Goal: Use online tool/utility: Utilize a website feature to perform a specific function

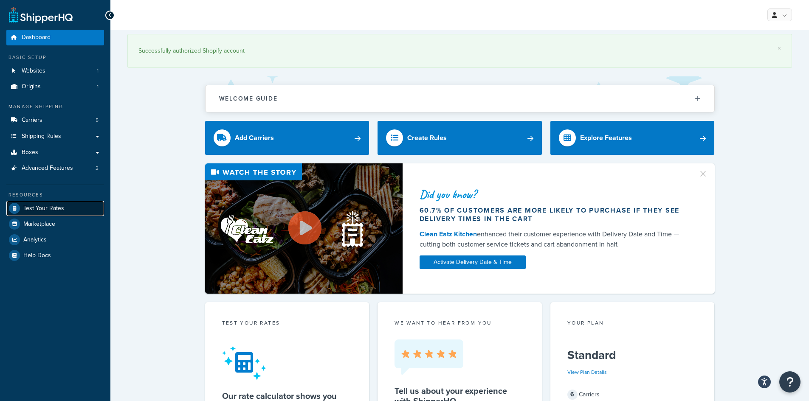
click at [68, 211] on link "Test Your Rates" at bounding box center [55, 208] width 98 height 15
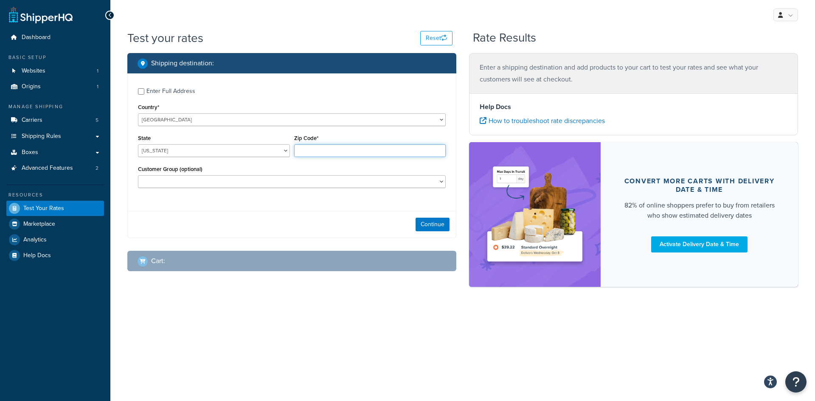
click at [341, 146] on input "Zip Code*" at bounding box center [370, 150] width 152 height 13
type input "90704"
click at [175, 151] on select "[US_STATE] [US_STATE] [US_STATE] [US_STATE] [US_STATE] Armed Forces Americas Ar…" at bounding box center [214, 150] width 152 height 13
select select "CA"
click at [138, 144] on select "[US_STATE] [US_STATE] [US_STATE] [US_STATE] [US_STATE] Armed Forces Americas Ar…" at bounding box center [214, 150] width 152 height 13
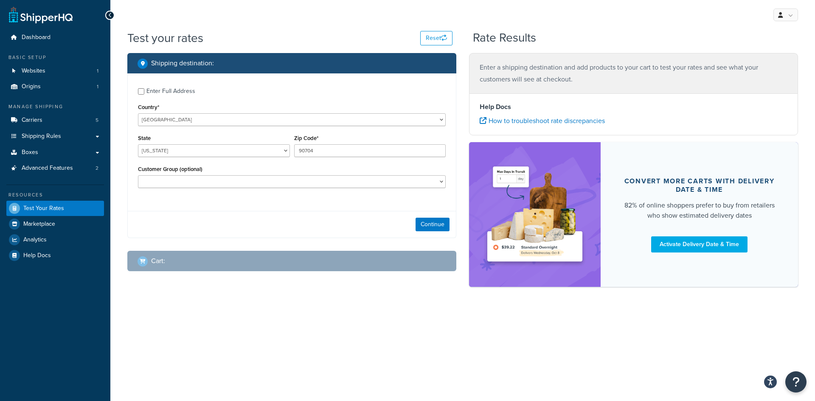
click at [185, 203] on div "Enter Full Address Country* [GEOGRAPHIC_DATA] [GEOGRAPHIC_DATA] [GEOGRAPHIC_DAT…" at bounding box center [292, 138] width 328 height 131
click at [440, 225] on button "Continue" at bounding box center [433, 225] width 34 height 14
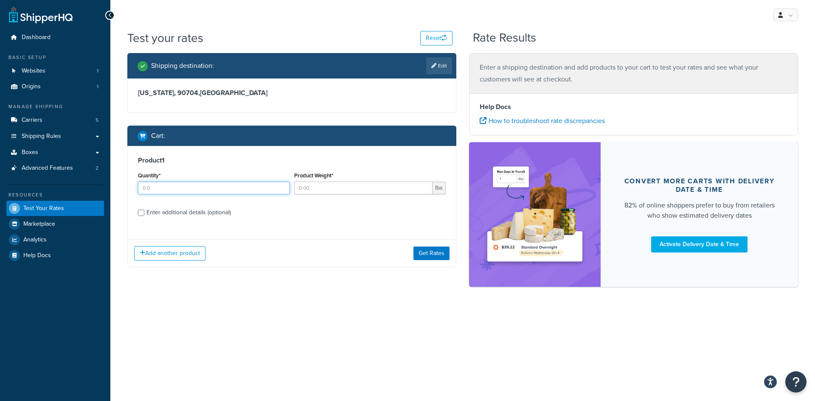
click at [265, 189] on input "Quantity*" at bounding box center [214, 188] width 152 height 13
type input "100"
click at [284, 210] on label "Enter additional details (optional)" at bounding box center [296, 212] width 299 height 14
click at [144, 210] on input "Enter additional details (optional)" at bounding box center [141, 213] width 6 height 6
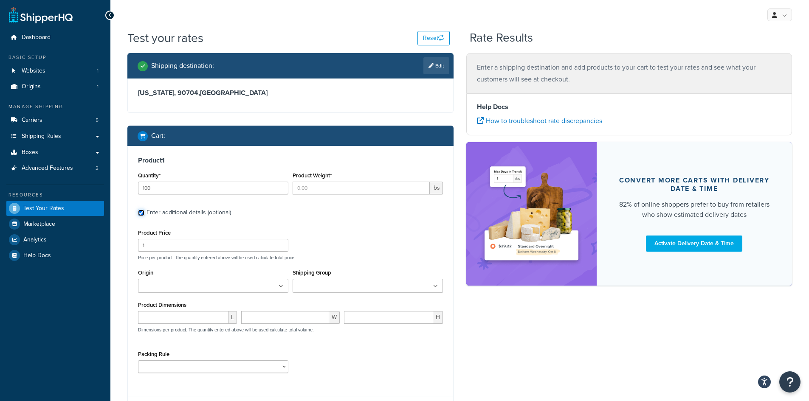
click at [144, 213] on input "Enter additional details (optional)" at bounding box center [141, 213] width 6 height 6
checkbox input "false"
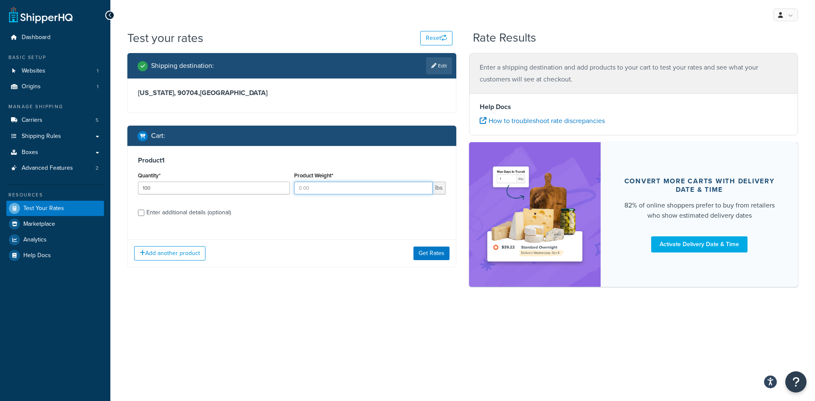
click at [333, 185] on input "Product Weight*" at bounding box center [363, 188] width 139 height 13
type input "1.84"
click at [386, 310] on div "Test your rates Reset Rate Results Shipping destination : Edit [US_STATE][GEOGR…" at bounding box center [462, 173] width 705 height 287
click at [427, 258] on button "Get Rates" at bounding box center [432, 254] width 36 height 14
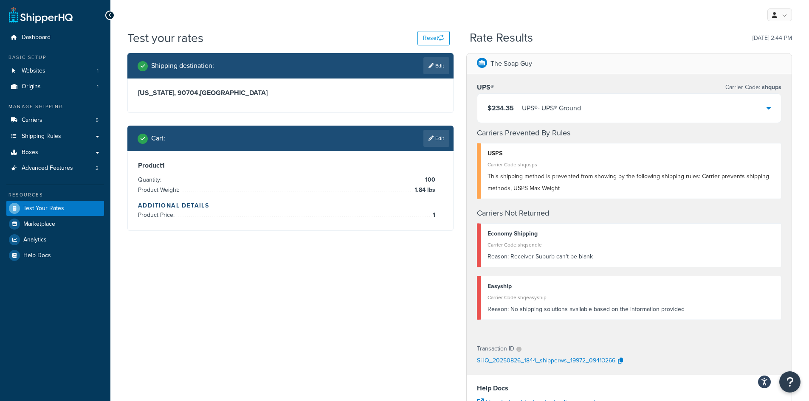
click at [755, 107] on div "$234.35 UPS® - UPS® Ground" at bounding box center [629, 108] width 304 height 29
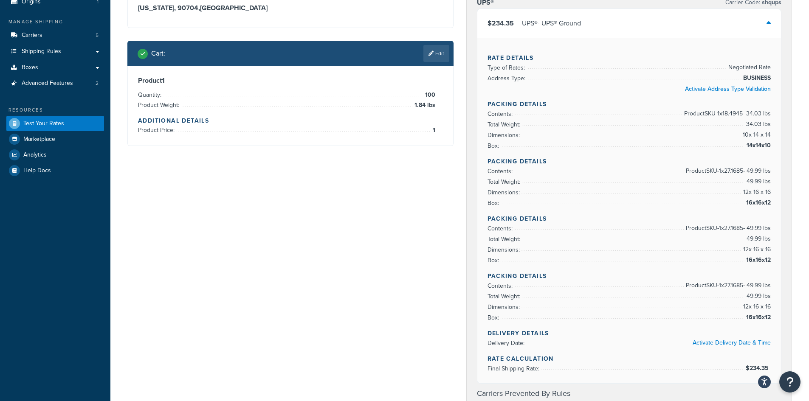
scroll to position [127, 0]
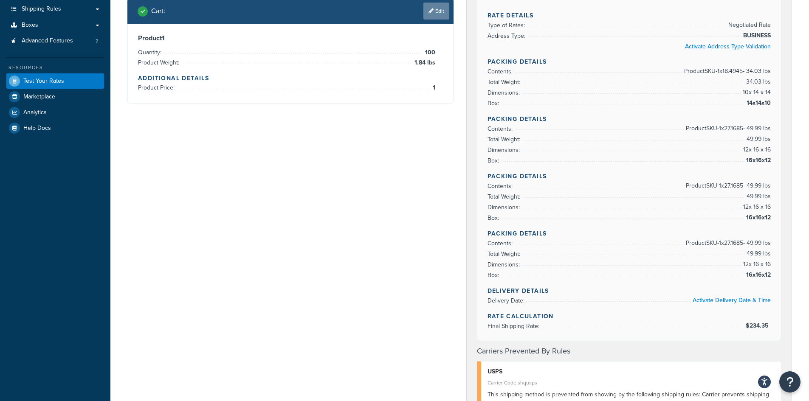
click at [437, 10] on link "Edit" at bounding box center [436, 11] width 26 height 17
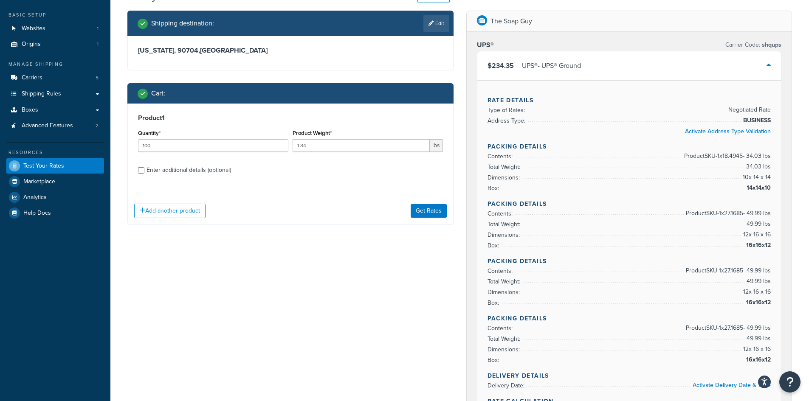
scroll to position [0, 0]
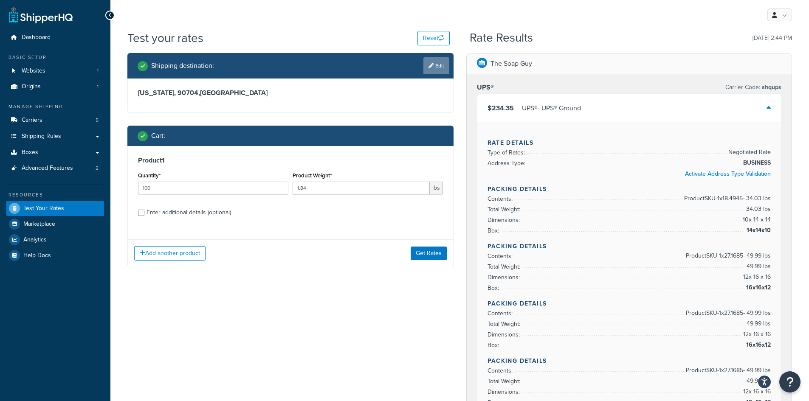
click at [434, 64] on link "Edit" at bounding box center [436, 65] width 26 height 17
select select "CA"
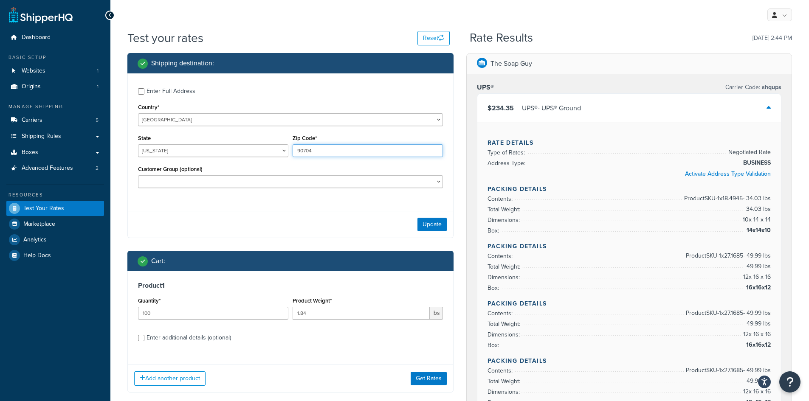
click at [313, 153] on input "90704" at bounding box center [368, 150] width 150 height 13
type input "47201"
click at [158, 146] on select "[US_STATE] [US_STATE] [US_STATE] [US_STATE] [US_STATE] Armed Forces Americas Ar…" at bounding box center [213, 150] width 150 height 13
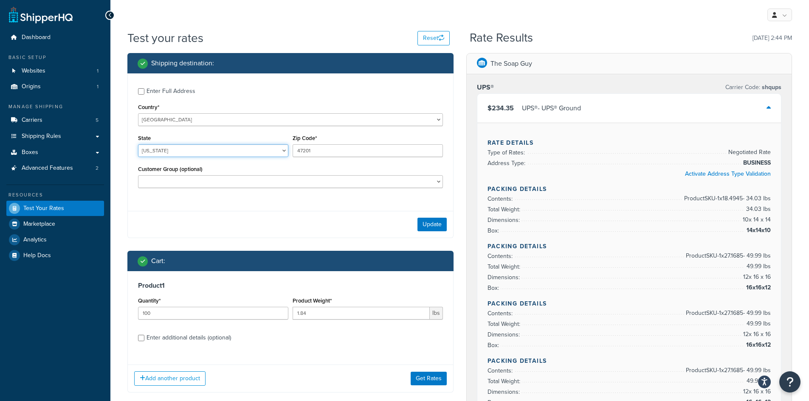
select select "IN"
click at [138, 144] on select "[US_STATE] [US_STATE] [US_STATE] [US_STATE] [US_STATE] Armed Forces Americas Ar…" at bounding box center [213, 150] width 150 height 13
click at [423, 219] on button "Update" at bounding box center [432, 225] width 29 height 14
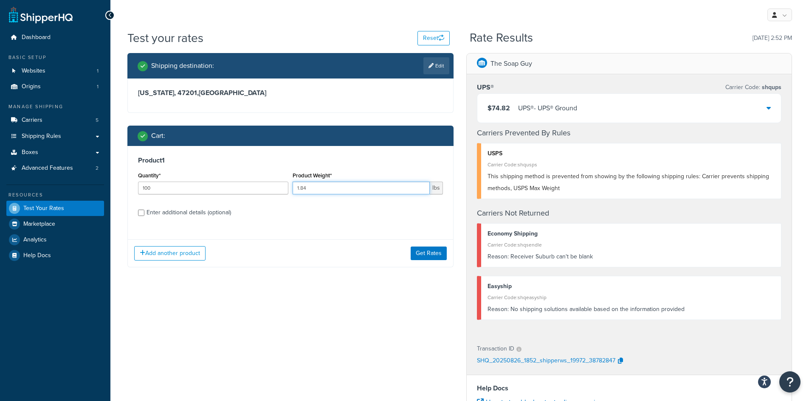
click at [329, 190] on input "1.84" at bounding box center [361, 188] width 137 height 13
type input "4.06"
click at [425, 249] on button "Get Rates" at bounding box center [429, 254] width 36 height 14
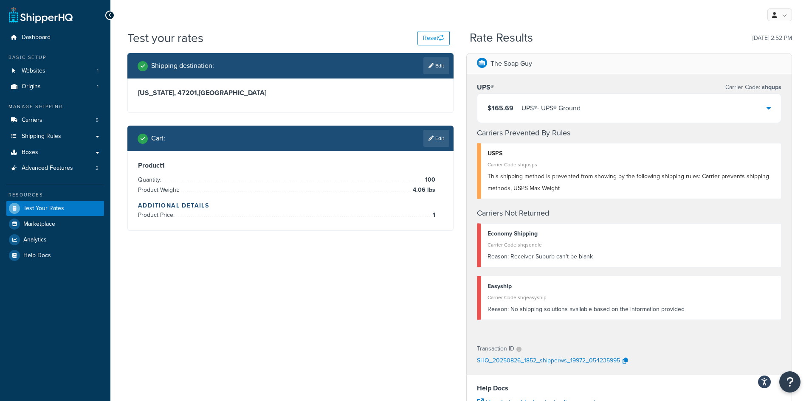
click at [693, 116] on div "$165.69 UPS® - UPS® Ground" at bounding box center [629, 108] width 304 height 29
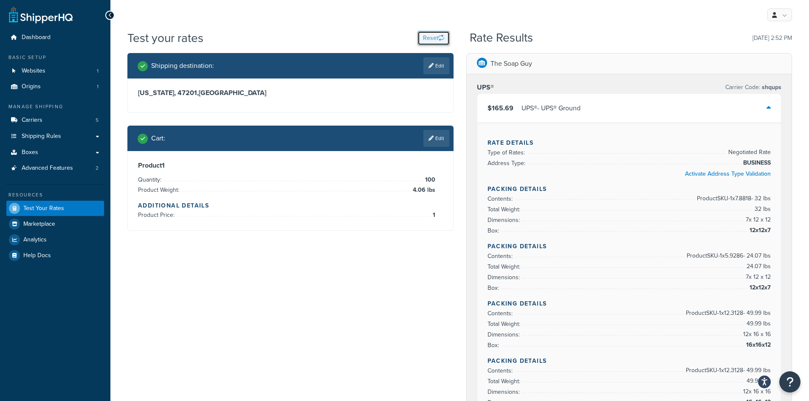
click at [437, 37] on button "Reset" at bounding box center [434, 38] width 32 height 14
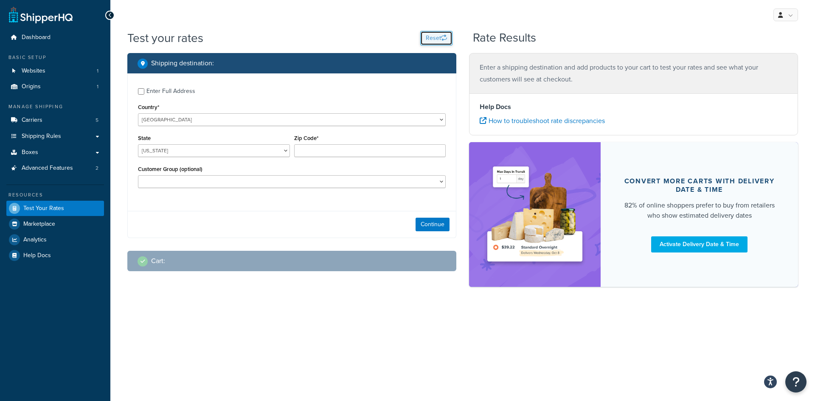
click at [439, 32] on button "Reset" at bounding box center [436, 38] width 32 height 14
click at [380, 141] on div "Zip Code*" at bounding box center [370, 145] width 152 height 25
click at [374, 145] on input "Zip Code*" at bounding box center [370, 150] width 152 height 13
type input "47201"
click at [419, 227] on button "Continue" at bounding box center [433, 225] width 34 height 14
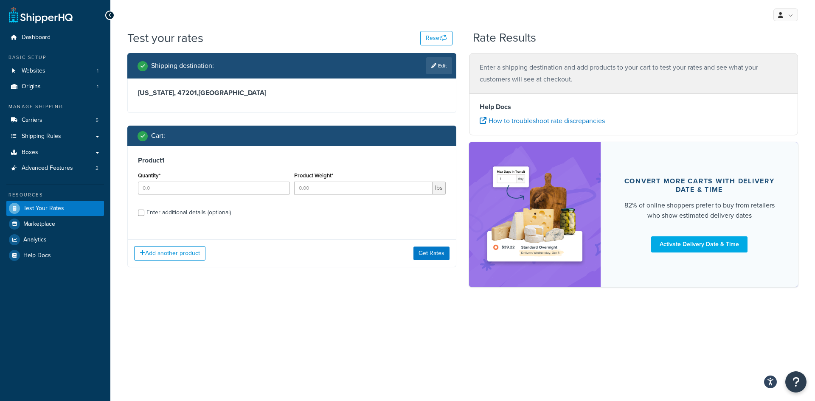
drag, startPoint x: 291, startPoint y: 191, endPoint x: 302, endPoint y: 186, distance: 12.0
click at [294, 190] on div "Quantity* Product Weight* lbs" at bounding box center [292, 185] width 312 height 31
click at [229, 190] on input "Quantity*" at bounding box center [214, 188] width 152 height 13
type input "100"
click at [323, 186] on input "Product Weight*" at bounding box center [363, 188] width 139 height 13
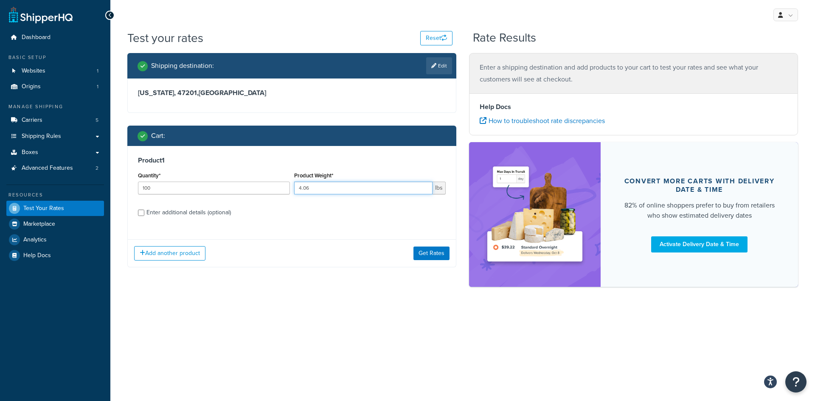
type input "4.06"
click at [423, 260] on div "Add another product Get Rates" at bounding box center [292, 254] width 328 height 28
click at [423, 257] on button "Get Rates" at bounding box center [432, 254] width 36 height 14
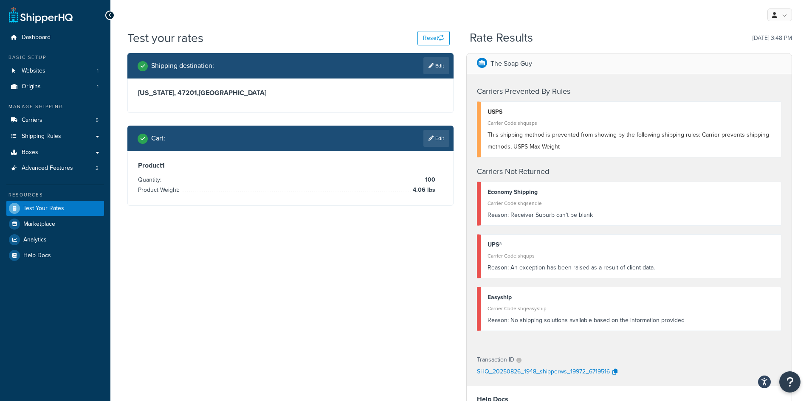
click at [527, 267] on div "Reason: An exception has been raised as a result of client data." at bounding box center [632, 268] width 288 height 12
click at [773, 34] on p "[DATE] 3:48 PM" at bounding box center [772, 38] width 39 height 12
click at [20, 205] on link "Test Your Rates" at bounding box center [55, 208] width 98 height 15
click at [425, 65] on link "Edit" at bounding box center [436, 65] width 26 height 17
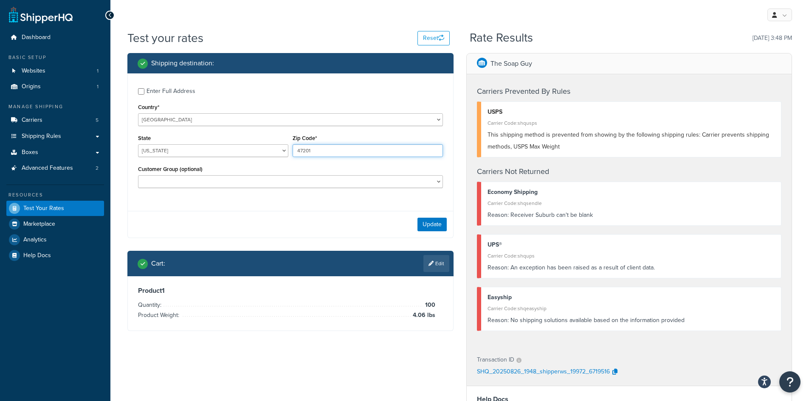
click at [377, 150] on input "47201" at bounding box center [368, 150] width 150 height 13
type input "33313"
click at [419, 223] on button "Update" at bounding box center [432, 225] width 29 height 14
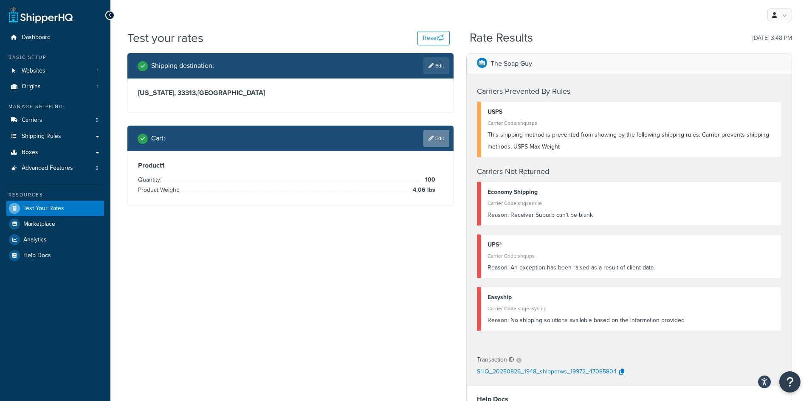
click at [438, 136] on link "Edit" at bounding box center [436, 138] width 26 height 17
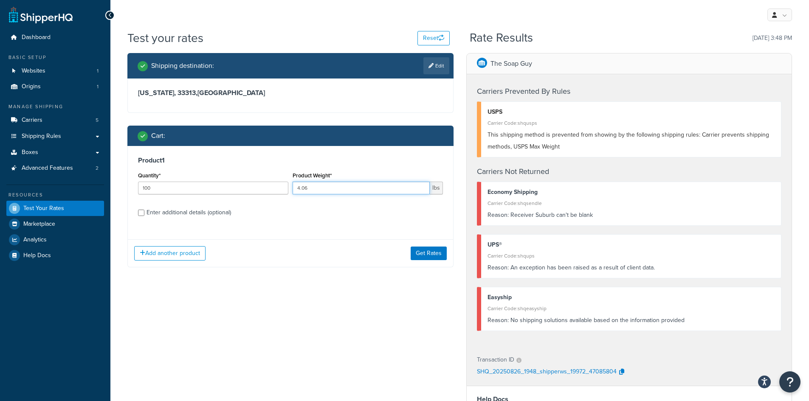
click at [351, 189] on input "4.06" at bounding box center [361, 188] width 137 height 13
type input "3.14"
click at [420, 249] on button "Get Rates" at bounding box center [429, 254] width 36 height 14
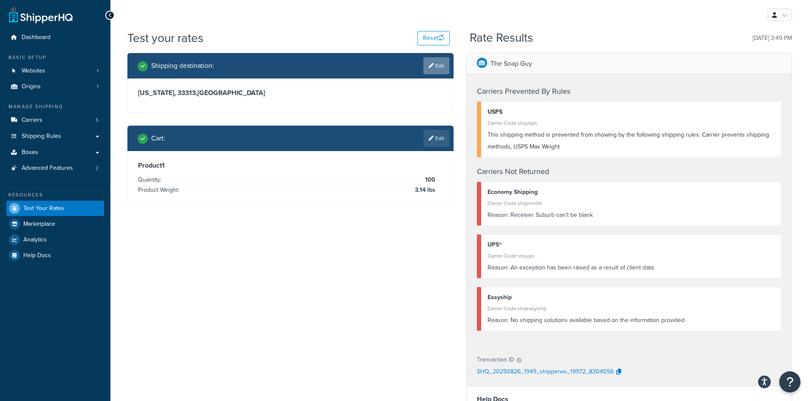
click at [443, 66] on link "Edit" at bounding box center [436, 65] width 26 height 17
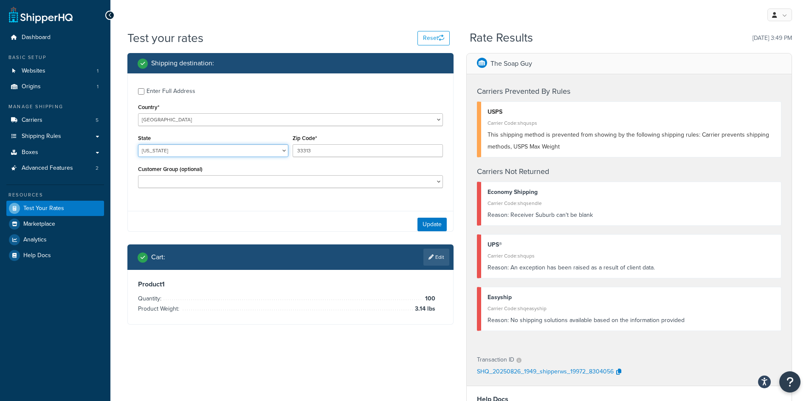
click at [151, 146] on select "[US_STATE] [US_STATE] [US_STATE] [US_STATE] [US_STATE] Armed Forces Americas Ar…" at bounding box center [213, 150] width 150 height 13
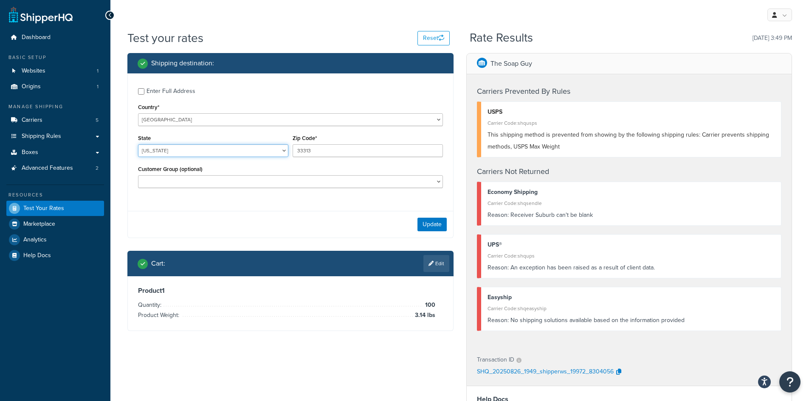
click at [151, 146] on select "[US_STATE] [US_STATE] [US_STATE] [US_STATE] [US_STATE] Armed Forces Americas Ar…" at bounding box center [213, 150] width 150 height 13
click at [150, 151] on select "[US_STATE] [US_STATE] [US_STATE] [US_STATE] [US_STATE] Armed Forces Americas Ar…" at bounding box center [213, 150] width 150 height 13
select select "FL"
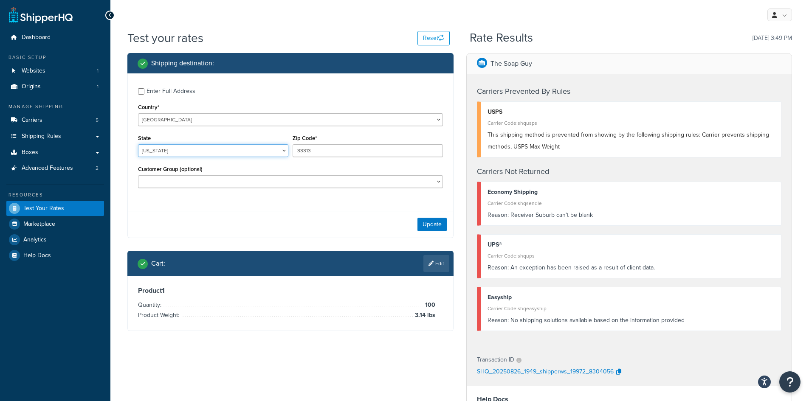
click at [138, 144] on select "[US_STATE] [US_STATE] [US_STATE] [US_STATE] [US_STATE] Armed Forces Americas Ar…" at bounding box center [213, 150] width 150 height 13
click at [438, 229] on button "Update" at bounding box center [432, 225] width 29 height 14
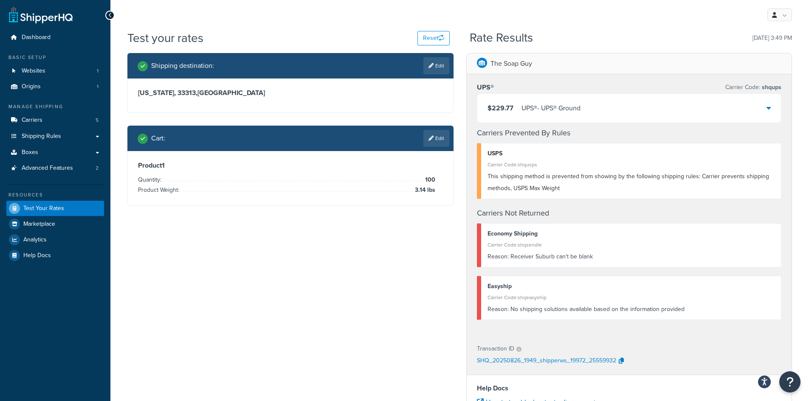
click at [691, 103] on div "$229.77 UPS® - UPS® Ground" at bounding box center [629, 108] width 304 height 29
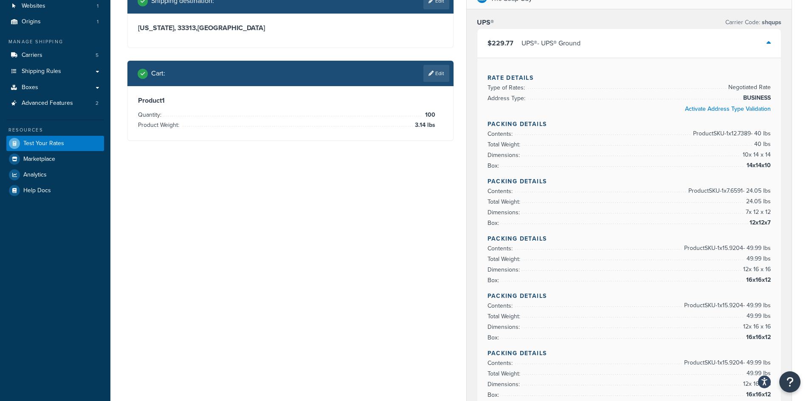
scroll to position [42, 0]
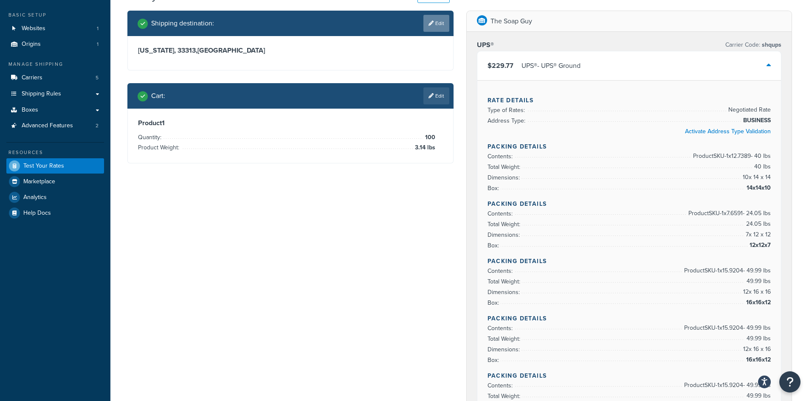
click at [431, 15] on link "Edit" at bounding box center [436, 23] width 26 height 17
select select "FL"
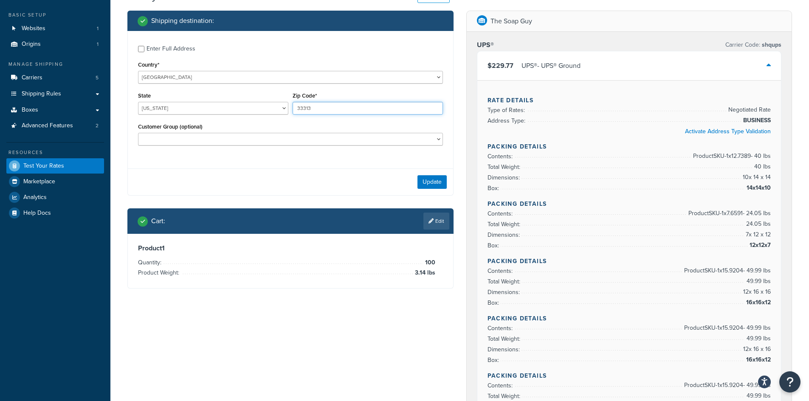
click at [322, 104] on input "33313" at bounding box center [368, 108] width 150 height 13
paste input "5594"
type input "55943"
click at [227, 111] on select "[US_STATE] [US_STATE] [US_STATE] [US_STATE] [US_STATE] Armed Forces Americas Ar…" at bounding box center [213, 108] width 150 height 13
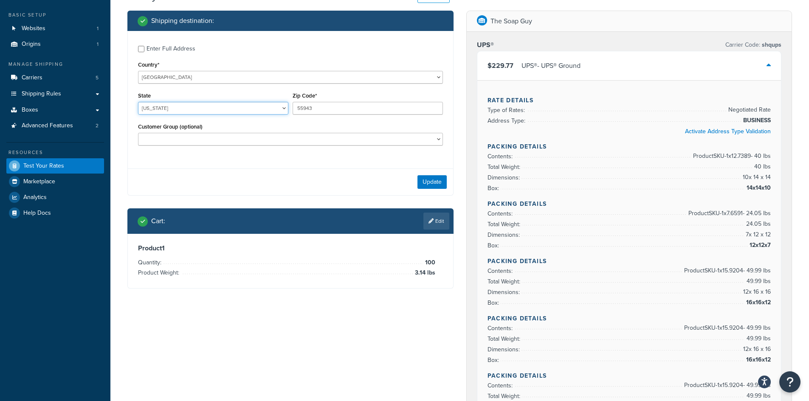
select select "MN"
click at [138, 102] on select "[US_STATE] [US_STATE] [US_STATE] [US_STATE] [US_STATE] Armed Forces Americas Ar…" at bounding box center [213, 108] width 150 height 13
click at [432, 184] on button "Update" at bounding box center [432, 182] width 29 height 14
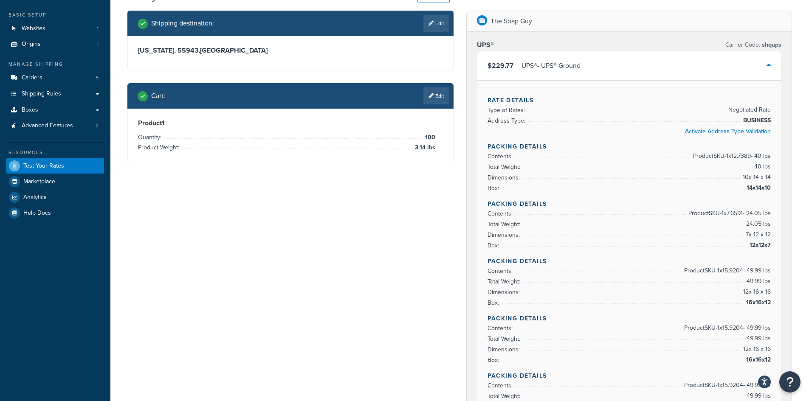
scroll to position [0, 0]
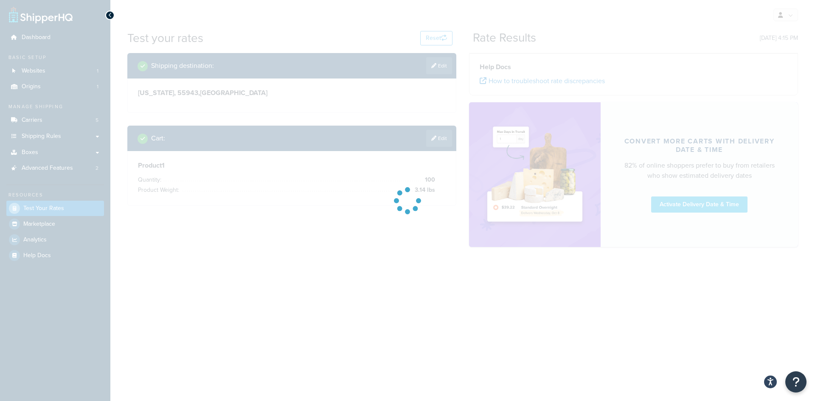
click at [439, 141] on div at bounding box center [407, 200] width 815 height 401
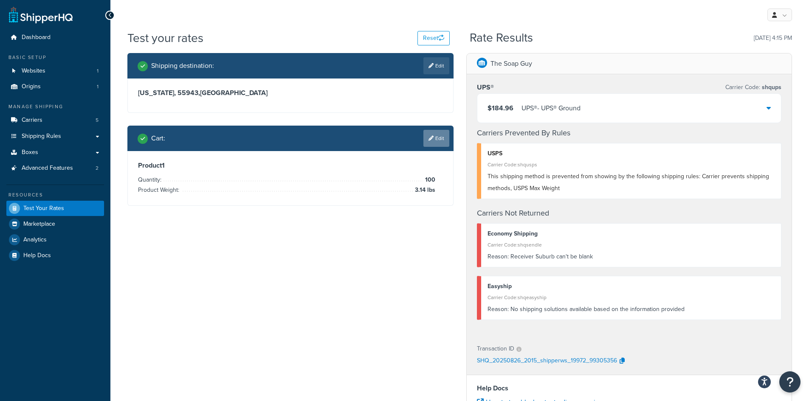
click at [439, 140] on link "Edit" at bounding box center [436, 138] width 26 height 17
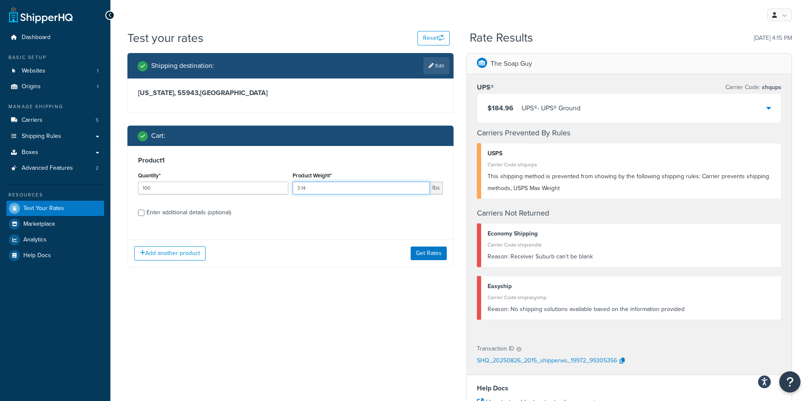
click at [363, 182] on input "3.14" at bounding box center [361, 188] width 137 height 13
drag, startPoint x: 349, startPoint y: 187, endPoint x: 277, endPoint y: 190, distance: 71.8
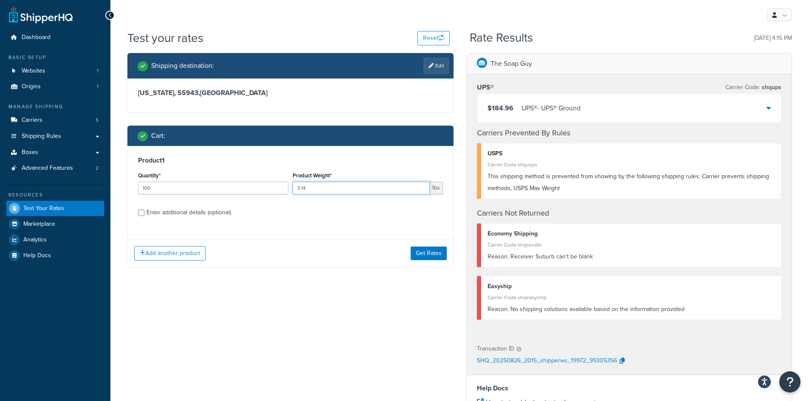
click at [305, 192] on input "3.14" at bounding box center [361, 188] width 137 height 13
click at [306, 188] on input "3.14" at bounding box center [361, 188] width 137 height 13
click at [307, 188] on input "3.14" at bounding box center [361, 188] width 137 height 13
drag, startPoint x: 307, startPoint y: 188, endPoint x: 299, endPoint y: 188, distance: 8.5
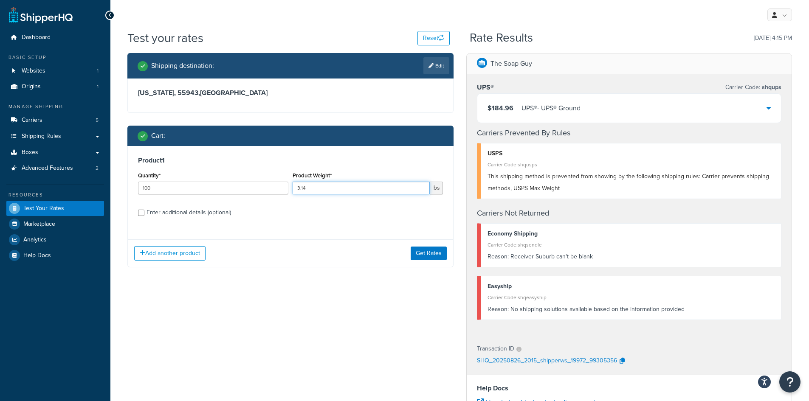
click at [299, 188] on input "3.14" at bounding box center [361, 188] width 137 height 13
type input "1.36"
click at [429, 251] on button "Get Rates" at bounding box center [429, 254] width 36 height 14
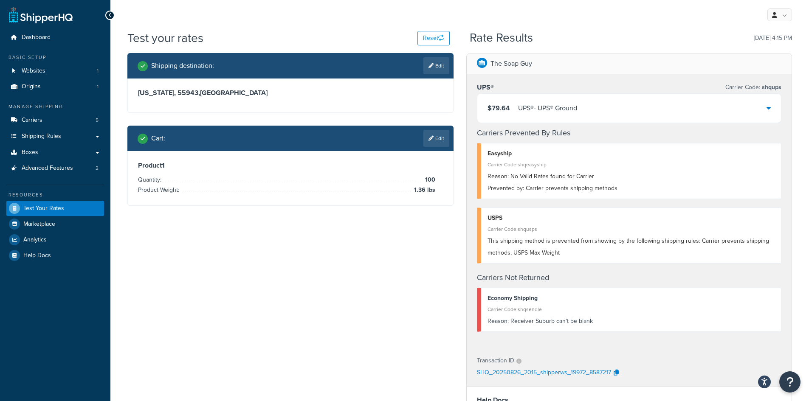
click at [687, 122] on div "$79.64 UPS® - UPS® Ground" at bounding box center [629, 108] width 304 height 29
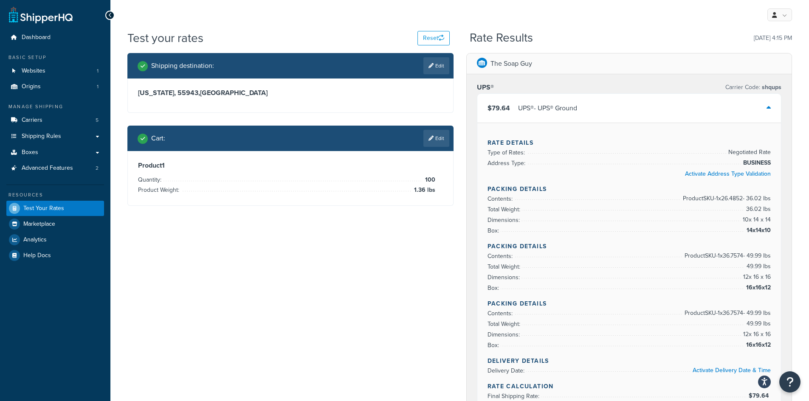
click at [183, 94] on h3 "[US_STATE], 55943 , [GEOGRAPHIC_DATA]" at bounding box center [290, 93] width 305 height 8
copy h3 "55943"
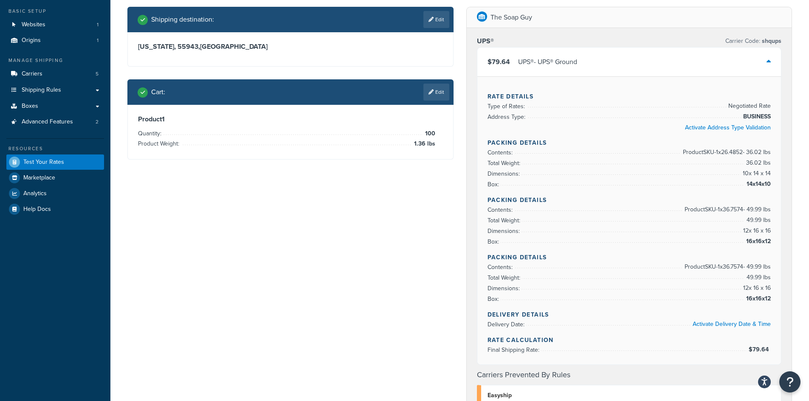
scroll to position [42, 0]
